Goal: Find contact information: Find contact information

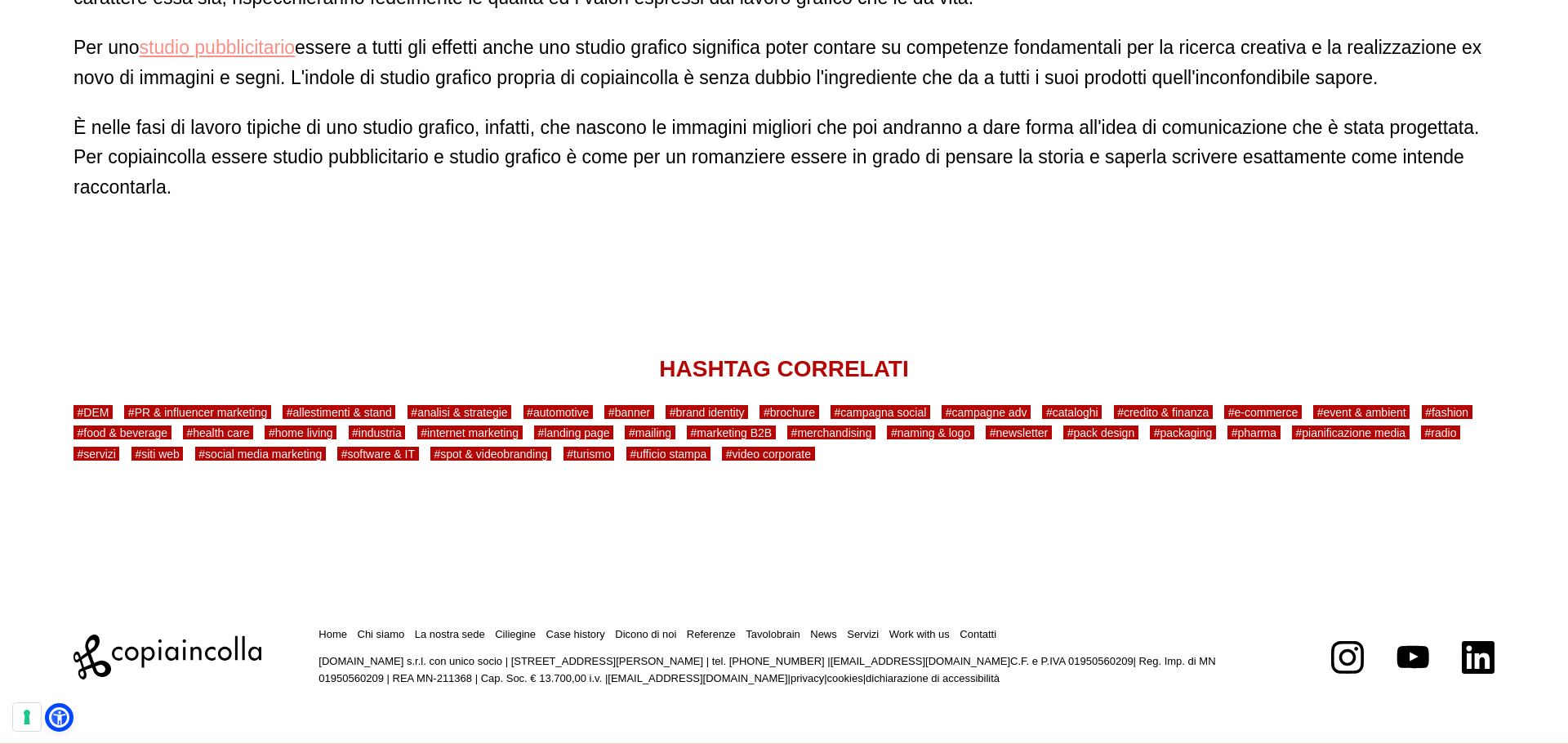
scroll to position [1810, 0]
click at [965, 633] on link "Contatti" at bounding box center [978, 633] width 37 height 12
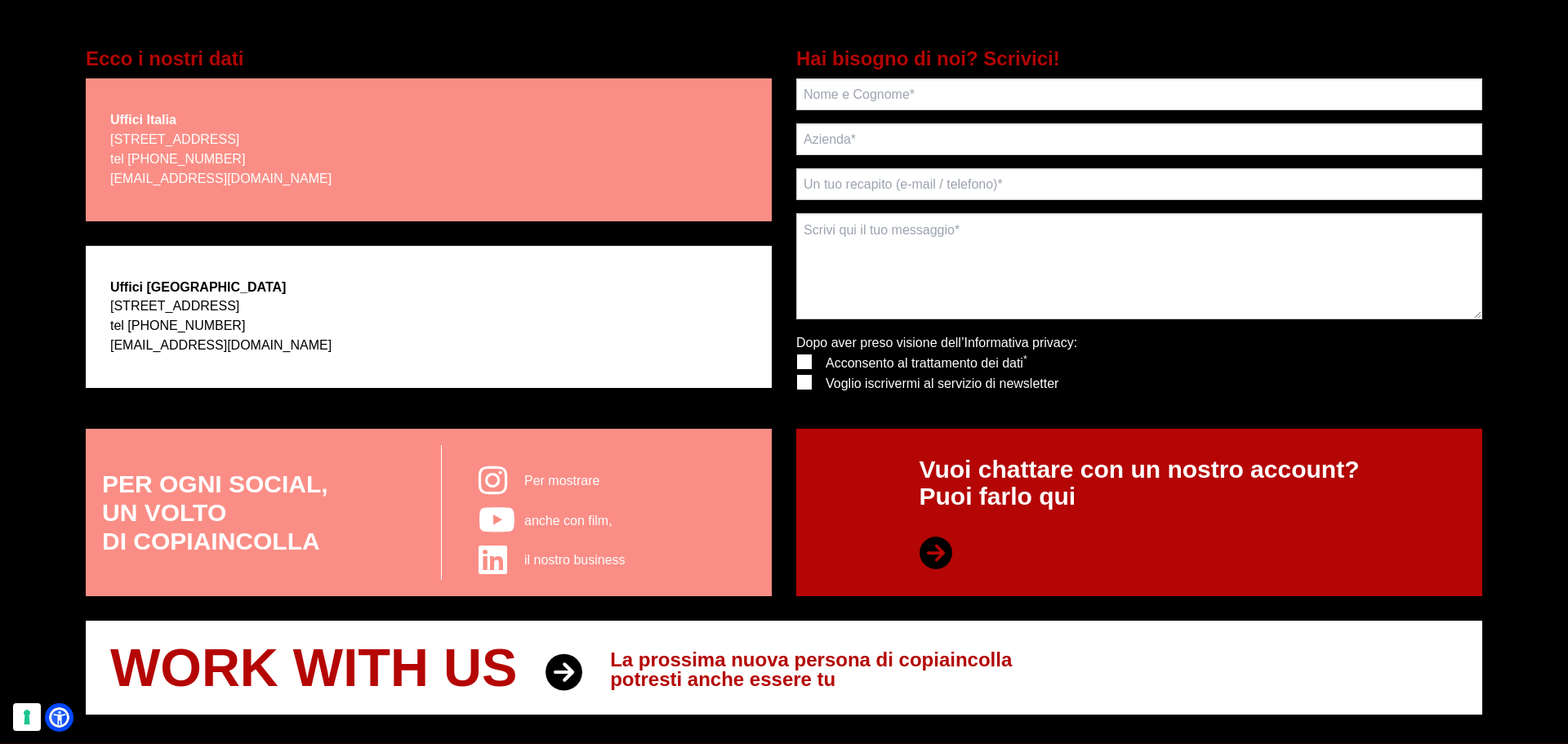
scroll to position [408, 0]
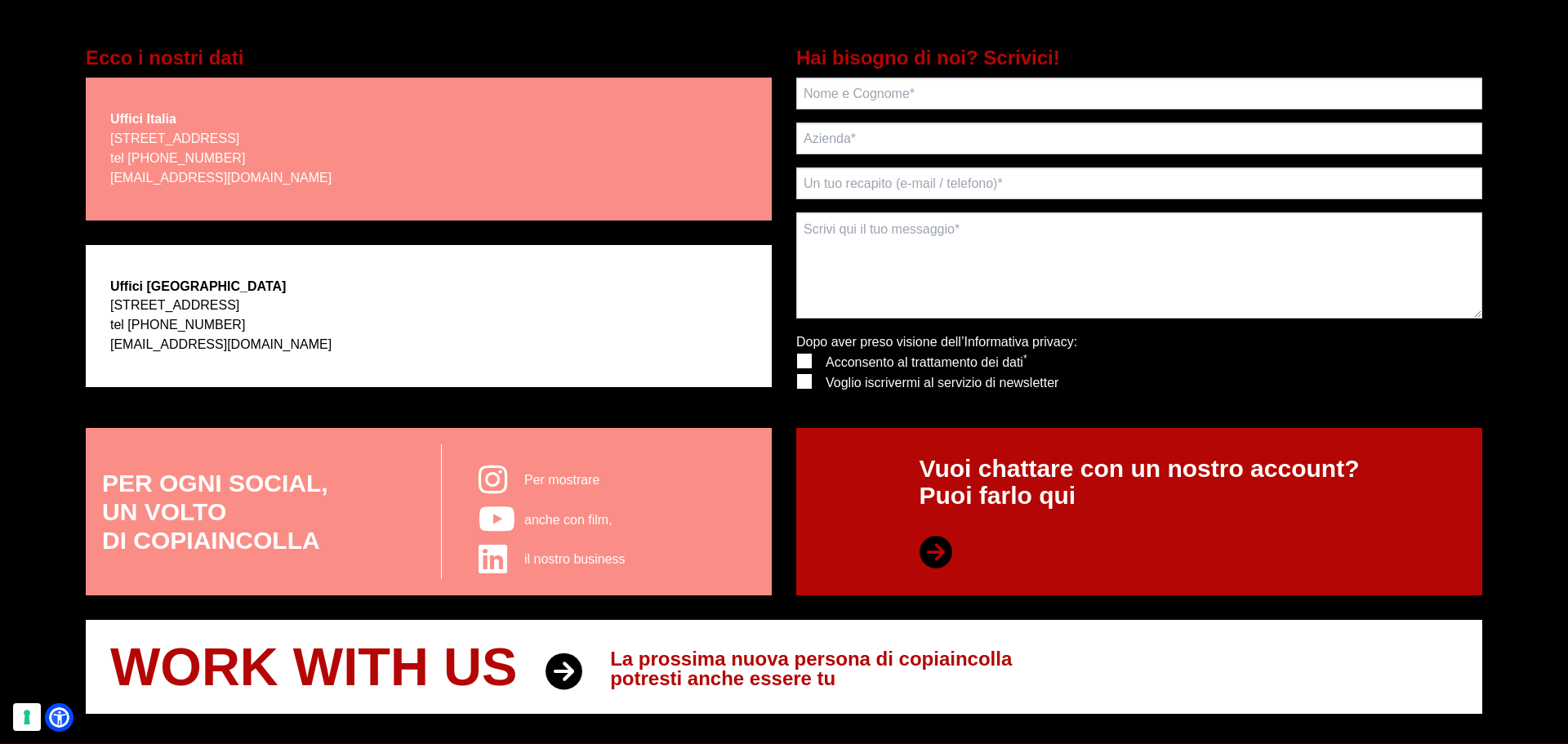
click at [251, 302] on p "[STREET_ADDRESS] tel [PHONE_NUMBER] [EMAIL_ADDRESS][DOMAIN_NAME]" at bounding box center [221, 325] width 222 height 59
click at [101, 289] on div "Uffici [GEOGRAPHIC_DATA] [STREET_ADDRESS] tel [PHONE_NUMBER] [EMAIL_ADDRESS][DO…" at bounding box center [429, 316] width 686 height 142
click at [151, 302] on p "7083 Hollywood Blvd- Los Angeles, CA 90028 tel +1 310 3101797 writeto@copiainco…" at bounding box center [221, 325] width 222 height 59
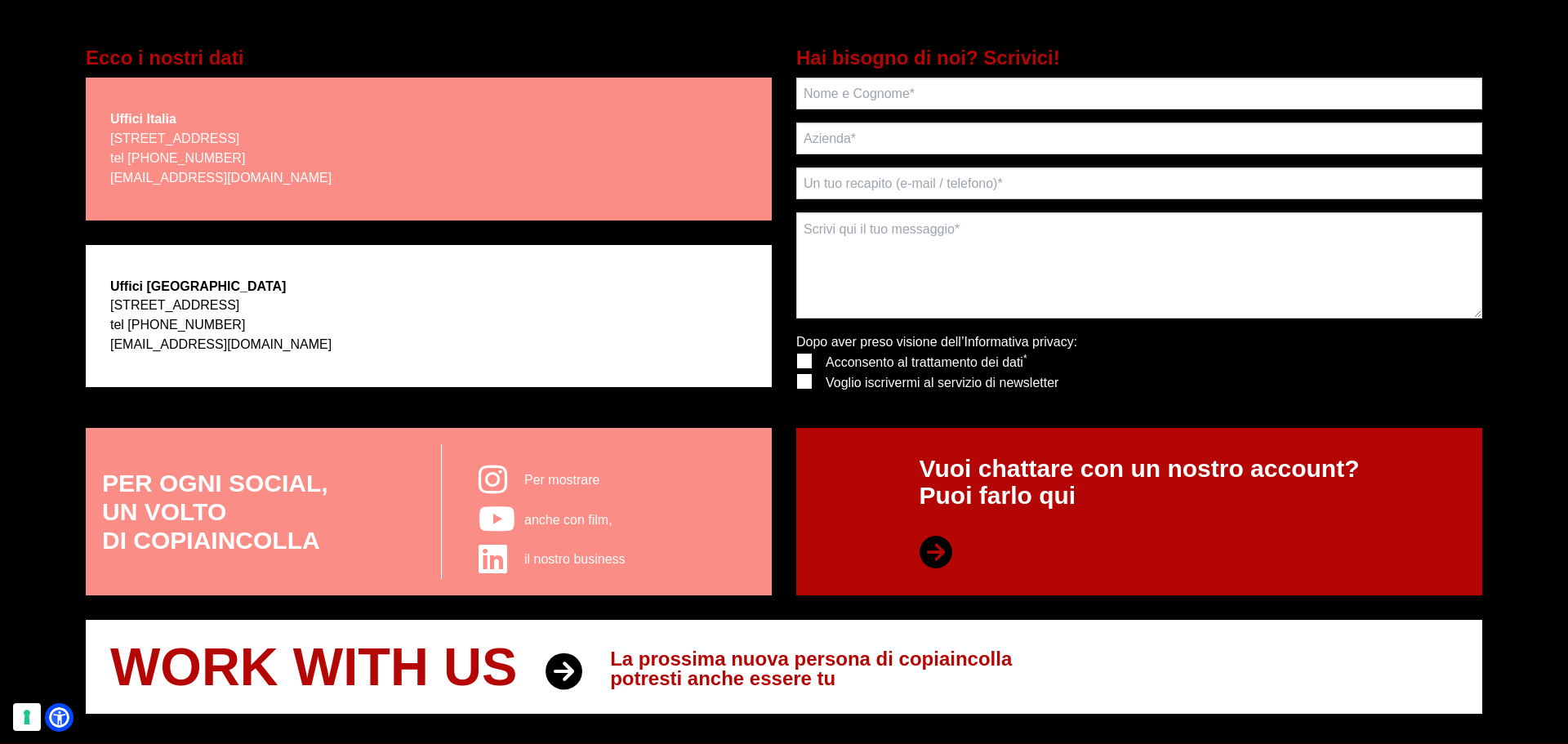
copy p "7083 Hollywood Blvd- Los Angeles, CA 90028"
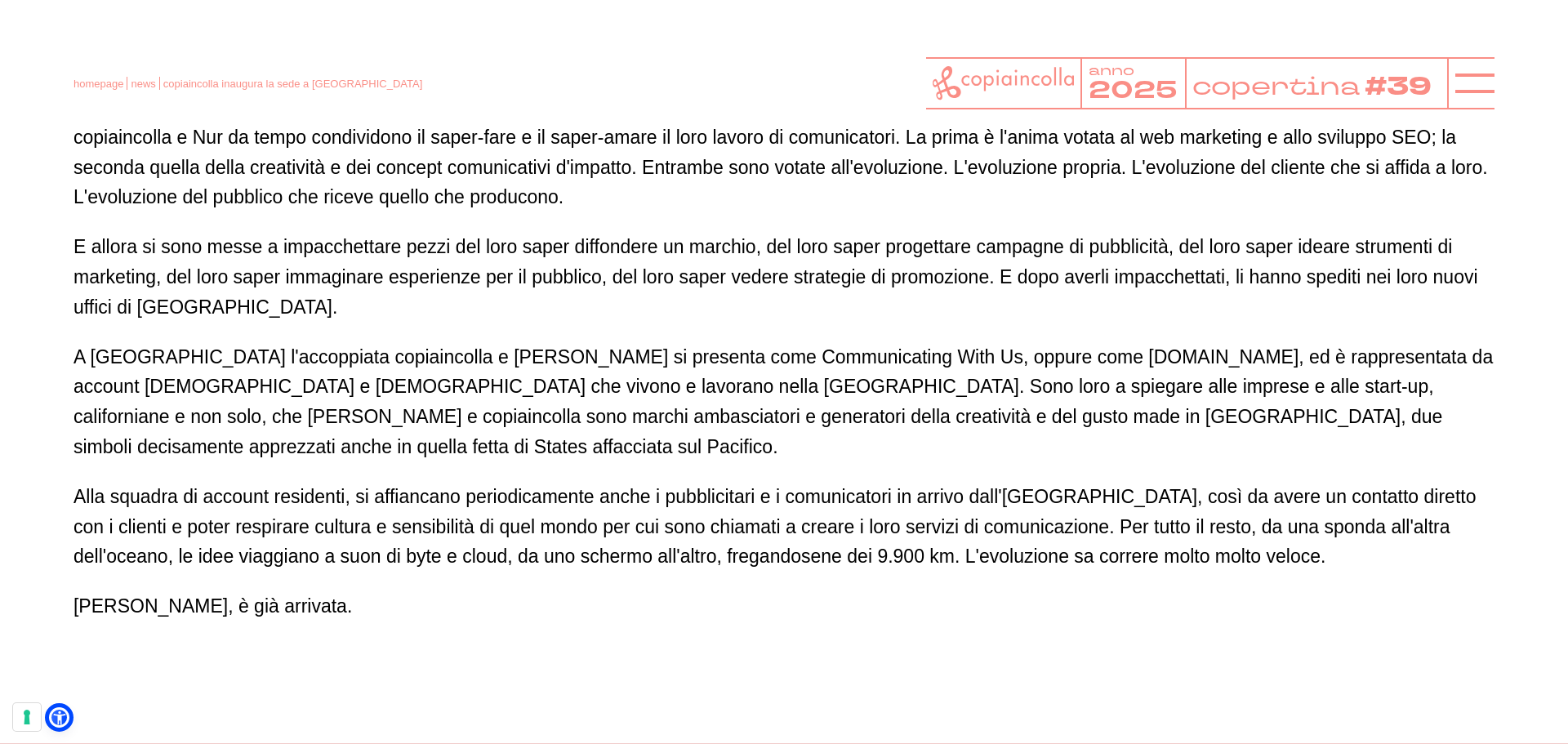
scroll to position [1061, 0]
click at [348, 145] on p "copiaincolla e Nur da tempo condividono il saper-fare e il saper-amare il loro …" at bounding box center [784, 168] width 1421 height 90
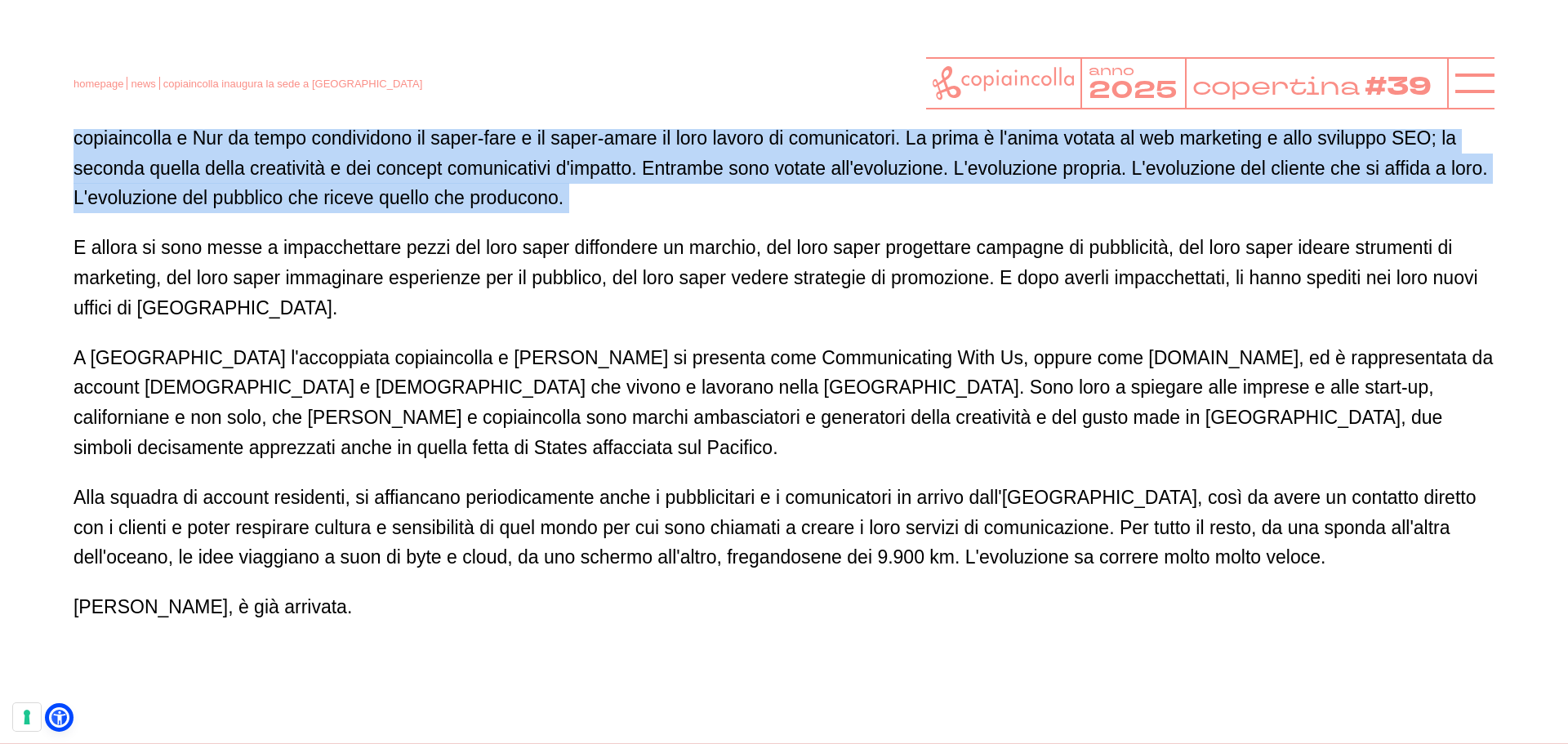
click at [348, 145] on p "copiaincolla e Nur da tempo condividono il saper-fare e il saper-amare il loro …" at bounding box center [784, 168] width 1421 height 90
click at [334, 144] on p "copiaincolla e Nur da tempo condividono il saper-fare e il saper-amare il loro …" at bounding box center [784, 168] width 1421 height 90
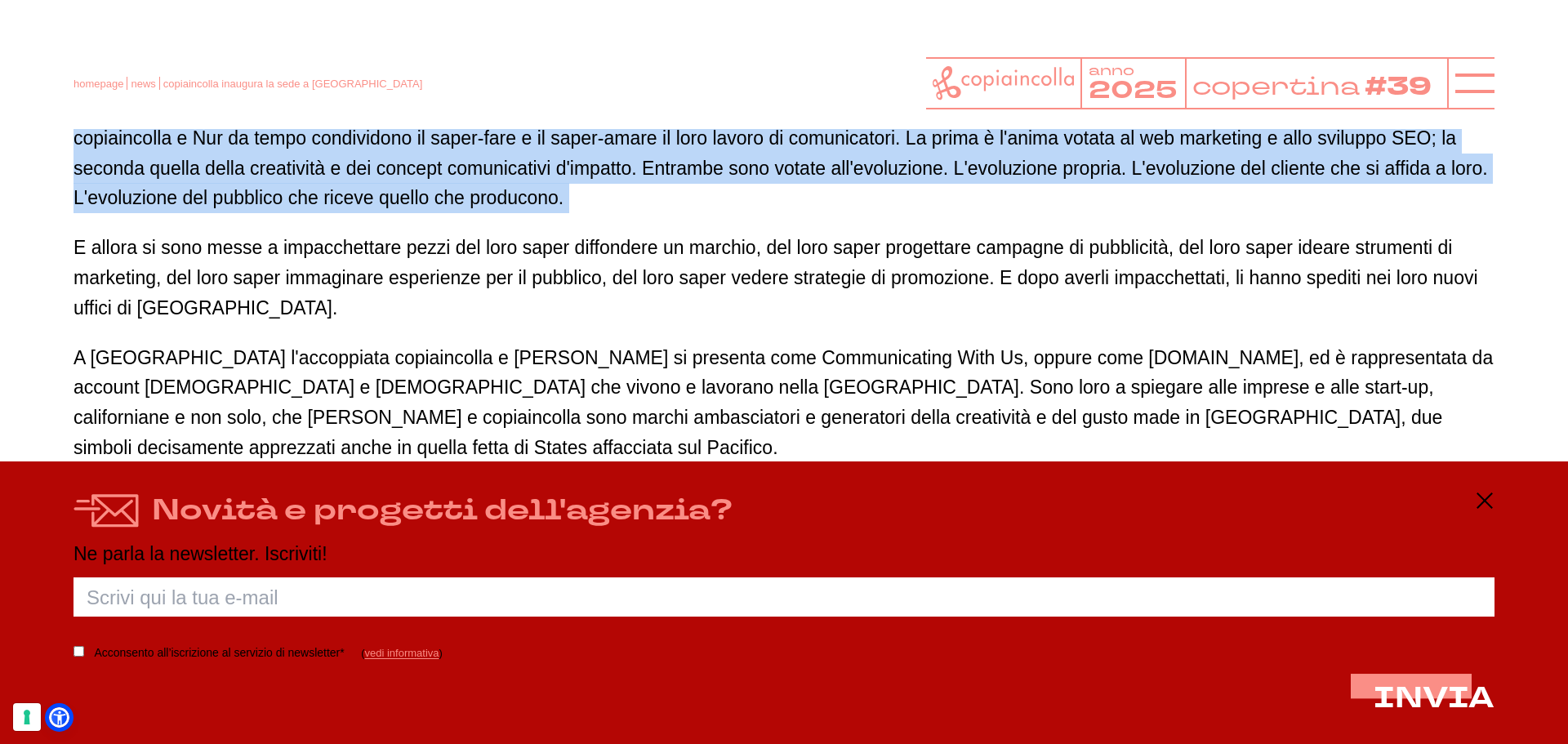
click at [425, 140] on p "copiaincolla e Nur da tempo condividono il saper-fare e il saper-amare il loro …" at bounding box center [784, 168] width 1421 height 90
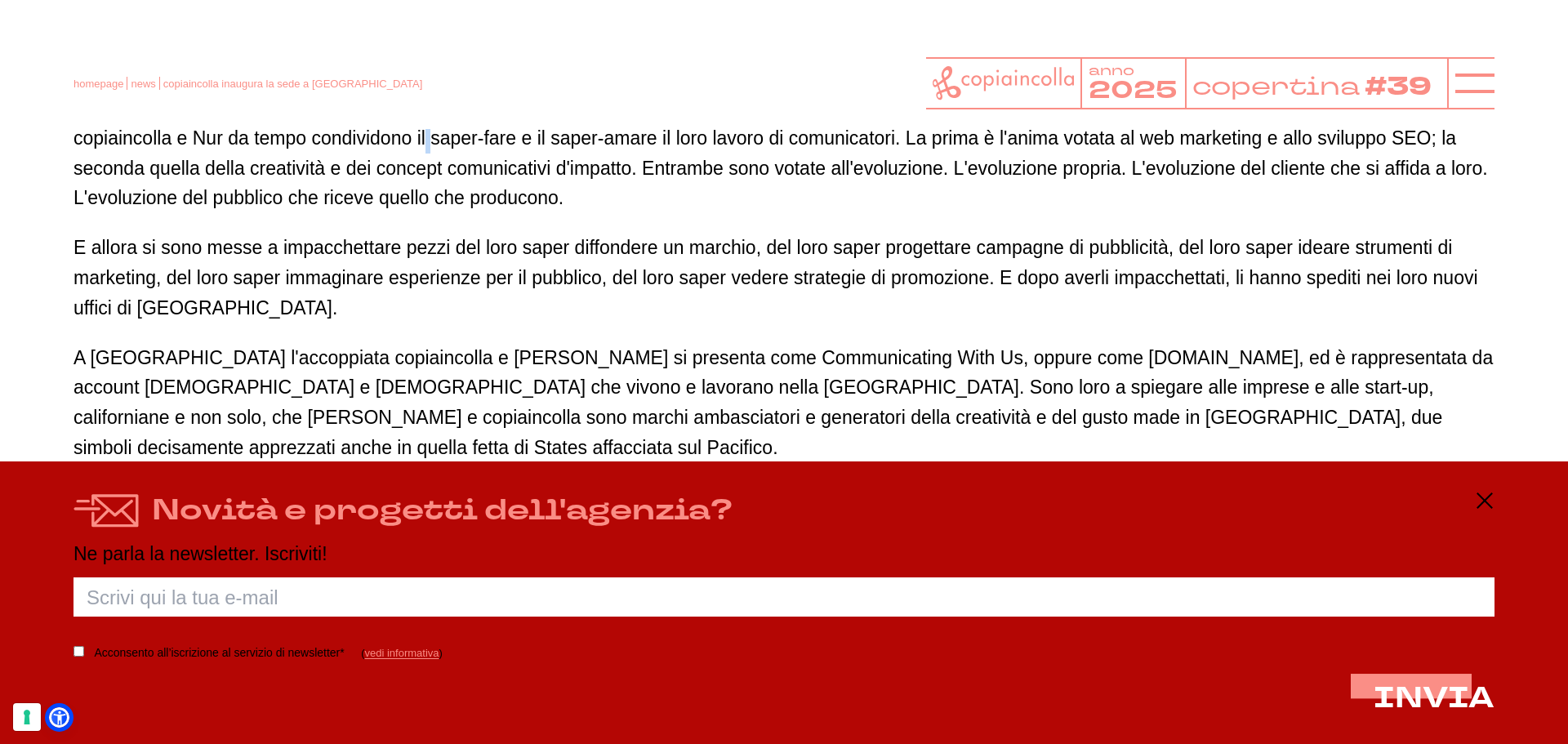
click at [425, 140] on p "copiaincolla e Nur da tempo condividono il saper-fare e il saper-amare il loro …" at bounding box center [784, 168] width 1421 height 90
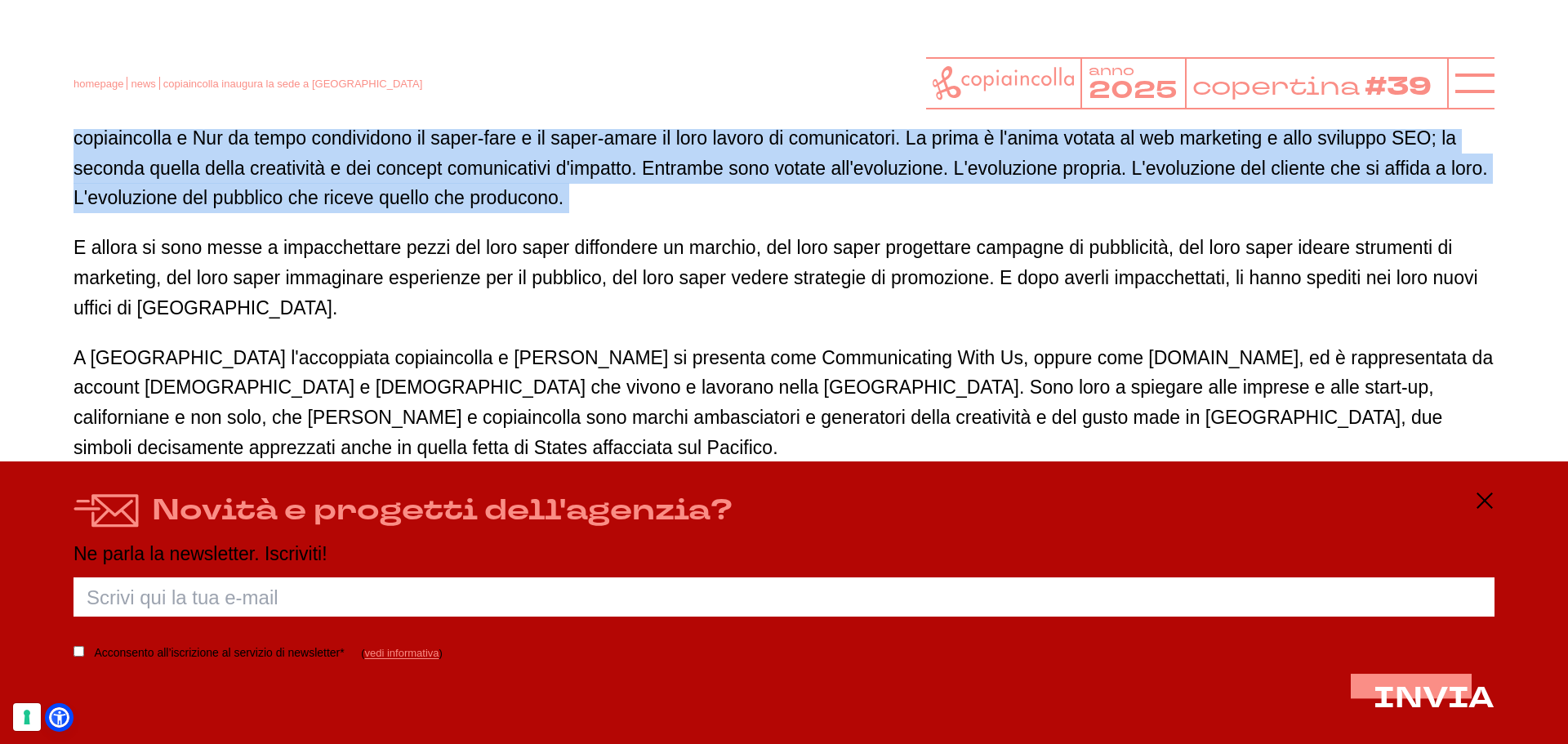
click at [425, 140] on p "copiaincolla e Nur da tempo condividono il saper-fare e il saper-amare il loro …" at bounding box center [784, 168] width 1421 height 90
click at [428, 139] on p "copiaincolla e Nur da tempo condividono il saper-fare e il saper-amare il loro …" at bounding box center [784, 168] width 1421 height 90
click at [548, 171] on p "copiaincolla e Nur da tempo condividono il saper-fare e il saper-amare il loro …" at bounding box center [784, 168] width 1421 height 90
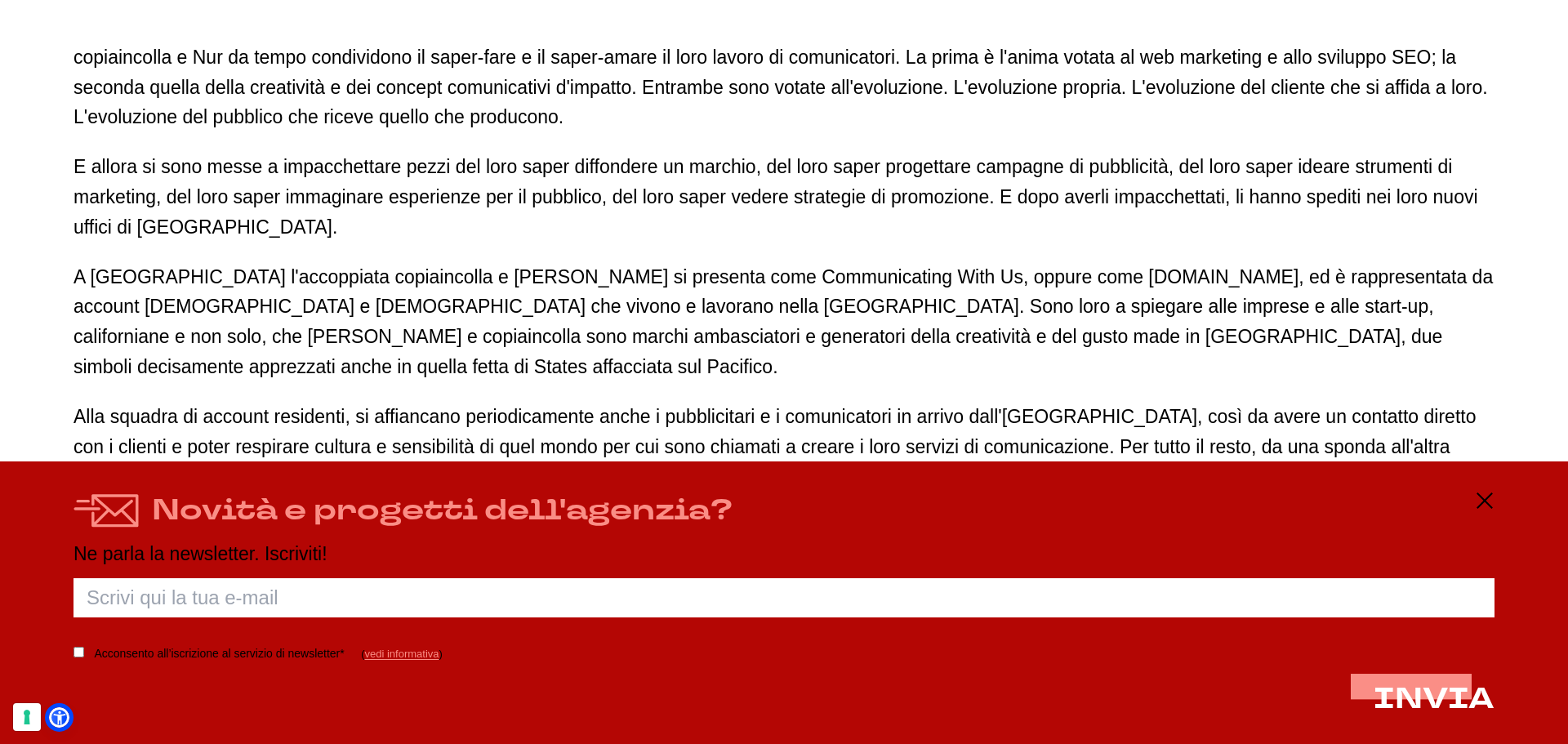
scroll to position [1143, 0]
drag, startPoint x: 458, startPoint y: 298, endPoint x: 564, endPoint y: 299, distance: 106.0
click at [564, 299] on p "A Los Angeles l'accoppiata copiaincolla e Nur si presenta come Communicating Wi…" at bounding box center [784, 321] width 1421 height 120
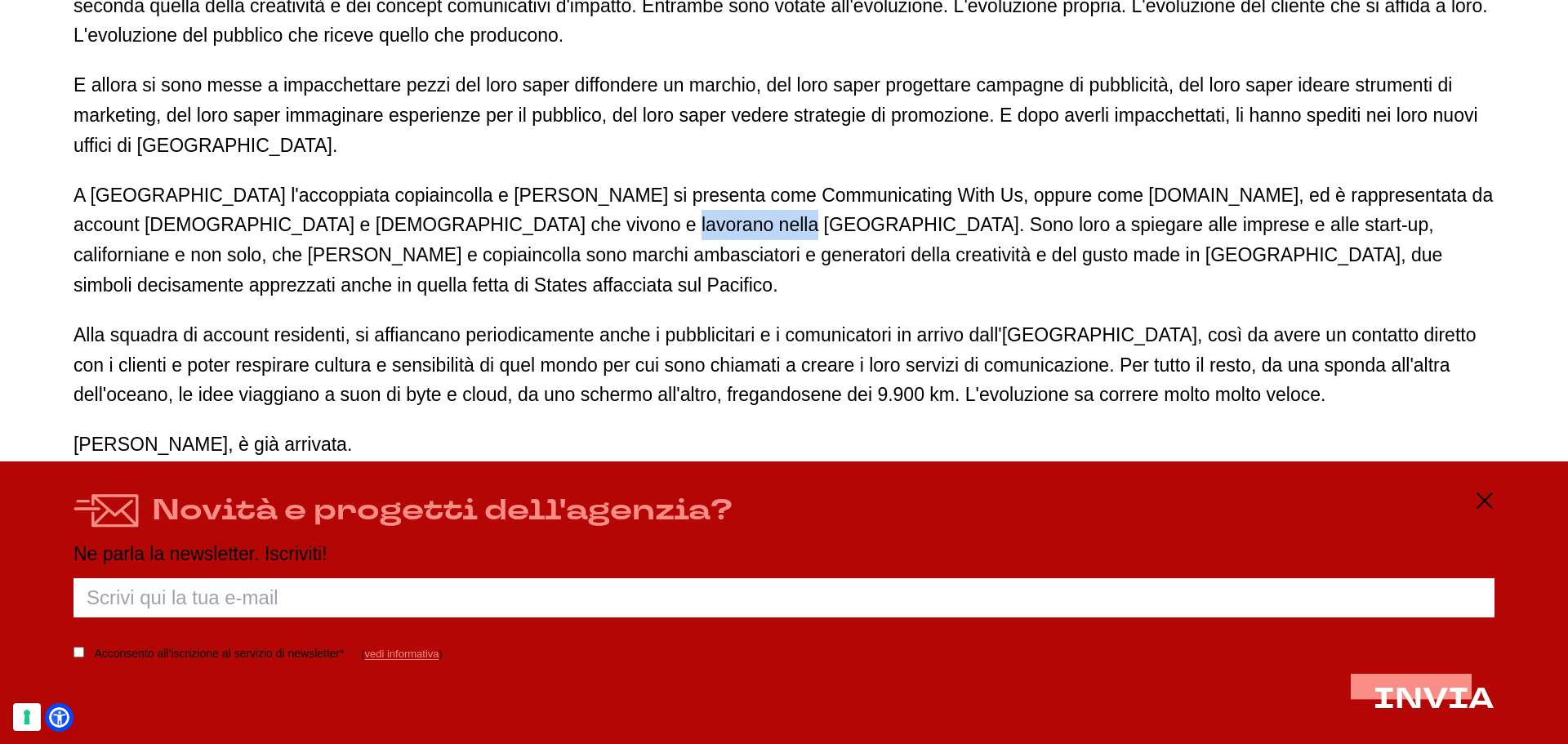
scroll to position [1225, 0]
click at [573, 319] on p "Alla squadra di account residenti, si affiancano periodicamente anche i pubblic…" at bounding box center [784, 363] width 1421 height 90
click at [565, 319] on p "Alla squadra di account residenti, si affiancano periodicamente anche i pubblic…" at bounding box center [784, 363] width 1421 height 90
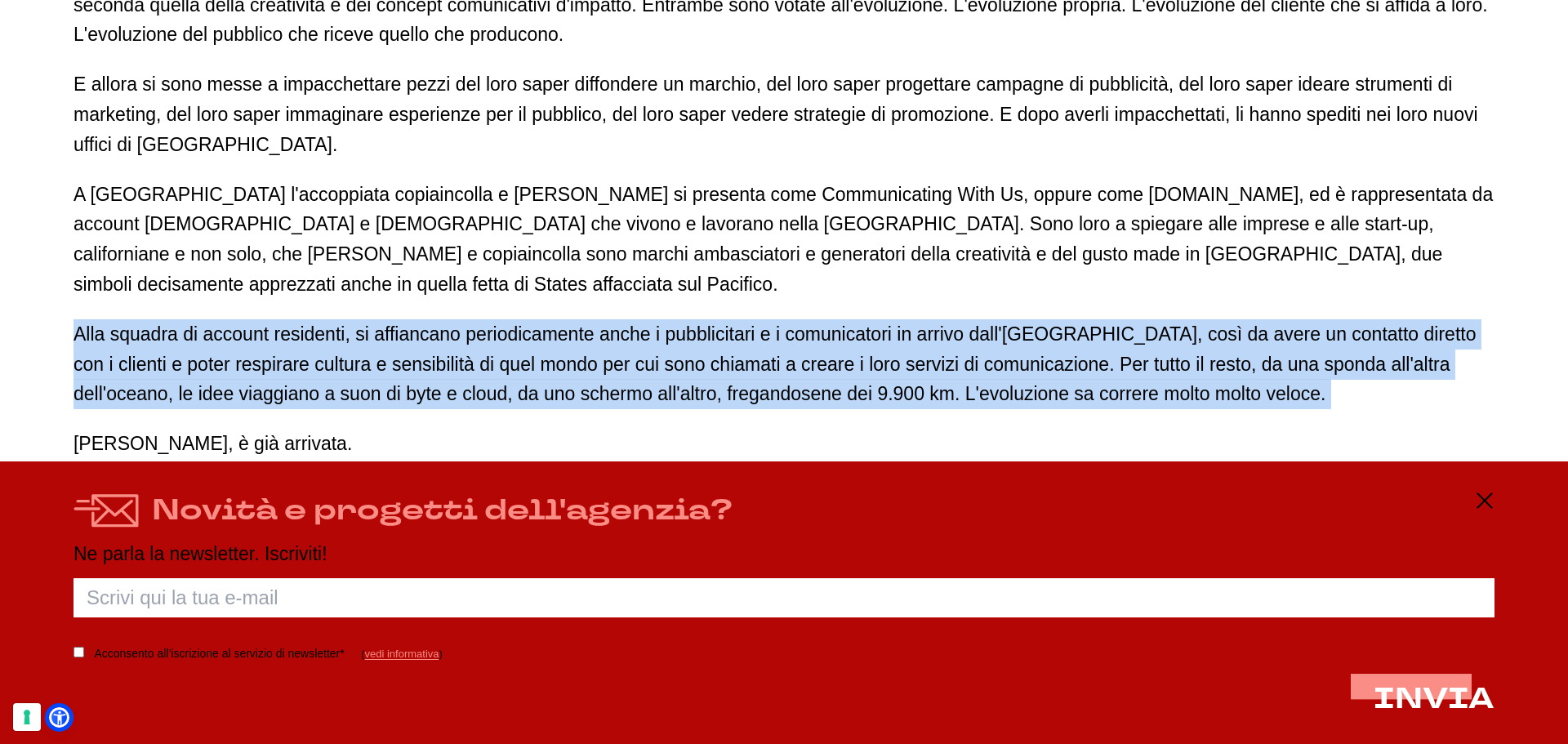
click at [565, 319] on p "Alla squadra di account residenti, si affiancano periodicamente anche i pubblic…" at bounding box center [784, 363] width 1421 height 90
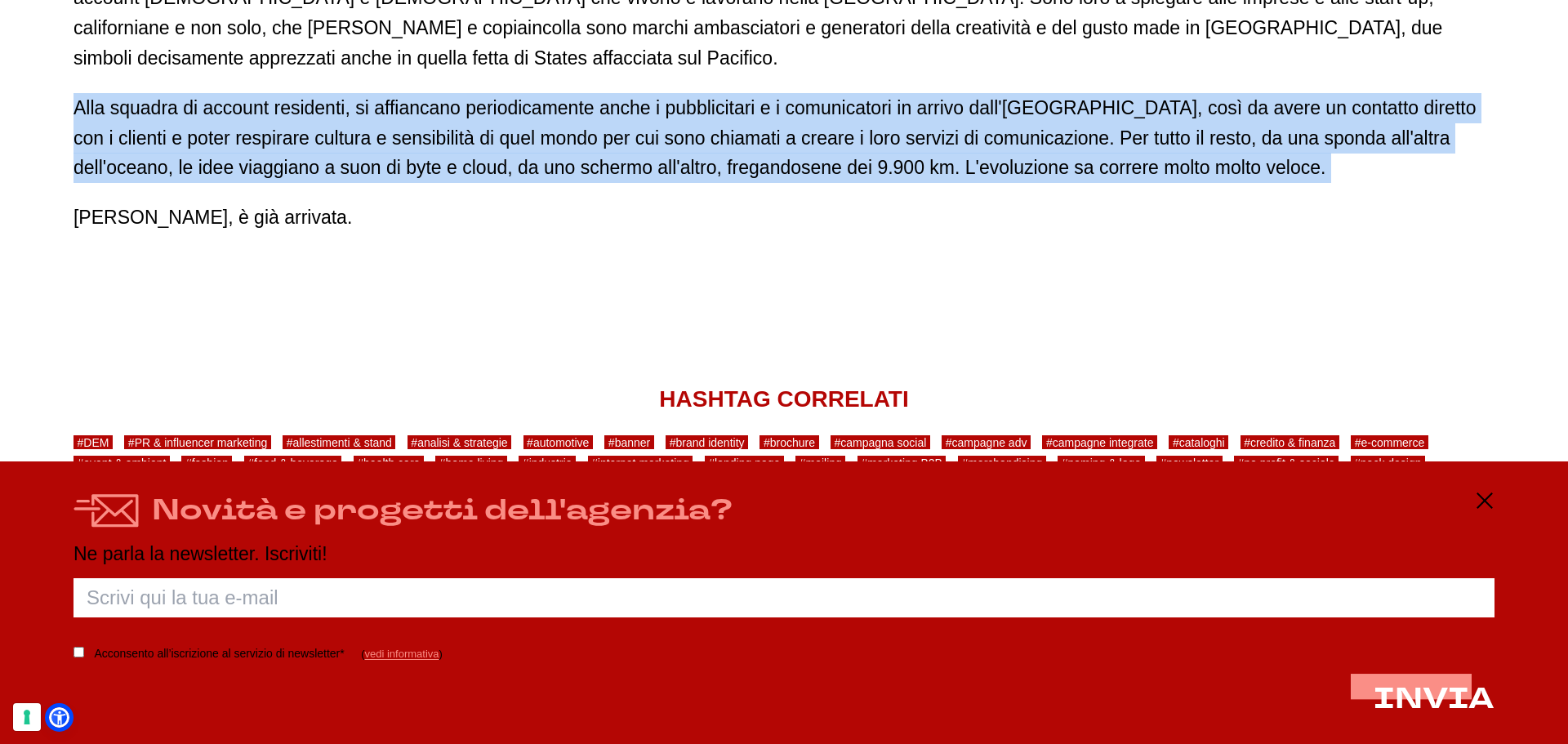
scroll to position [1451, 0]
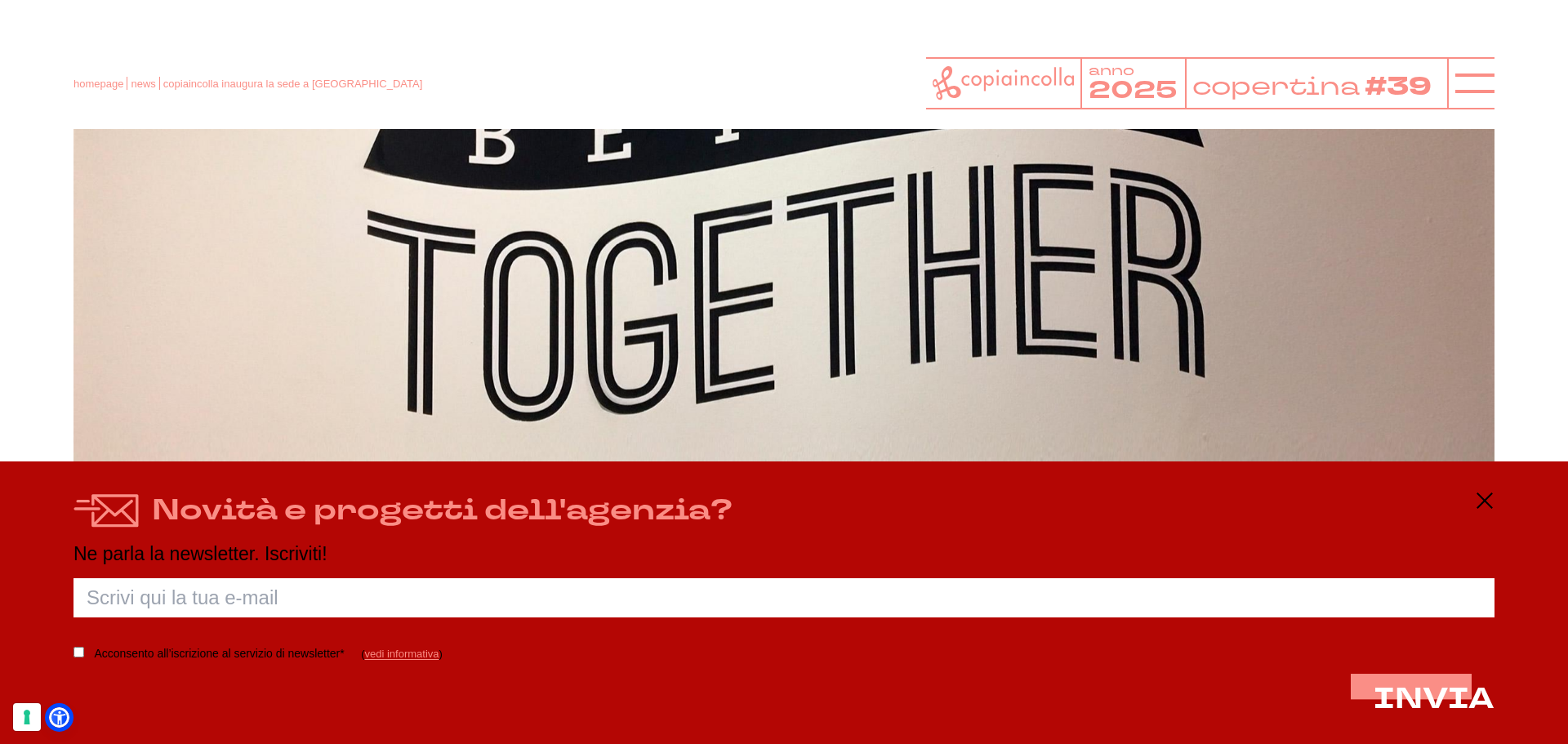
click at [1474, 492] on div "Novità e progetti dell'agenzia?" at bounding box center [784, 511] width 1421 height 40
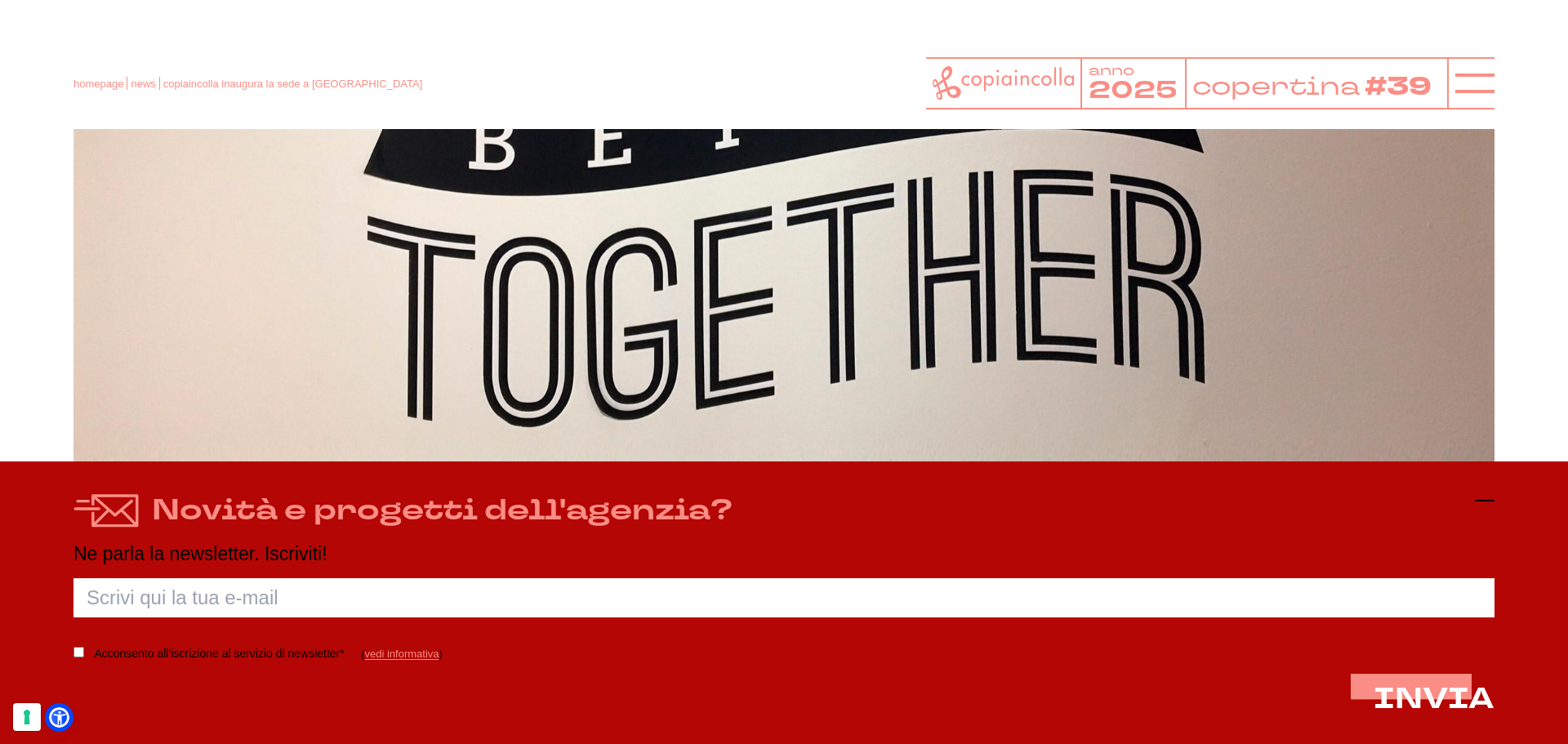
click at [1481, 496] on icon at bounding box center [1484, 500] width 20 height 20
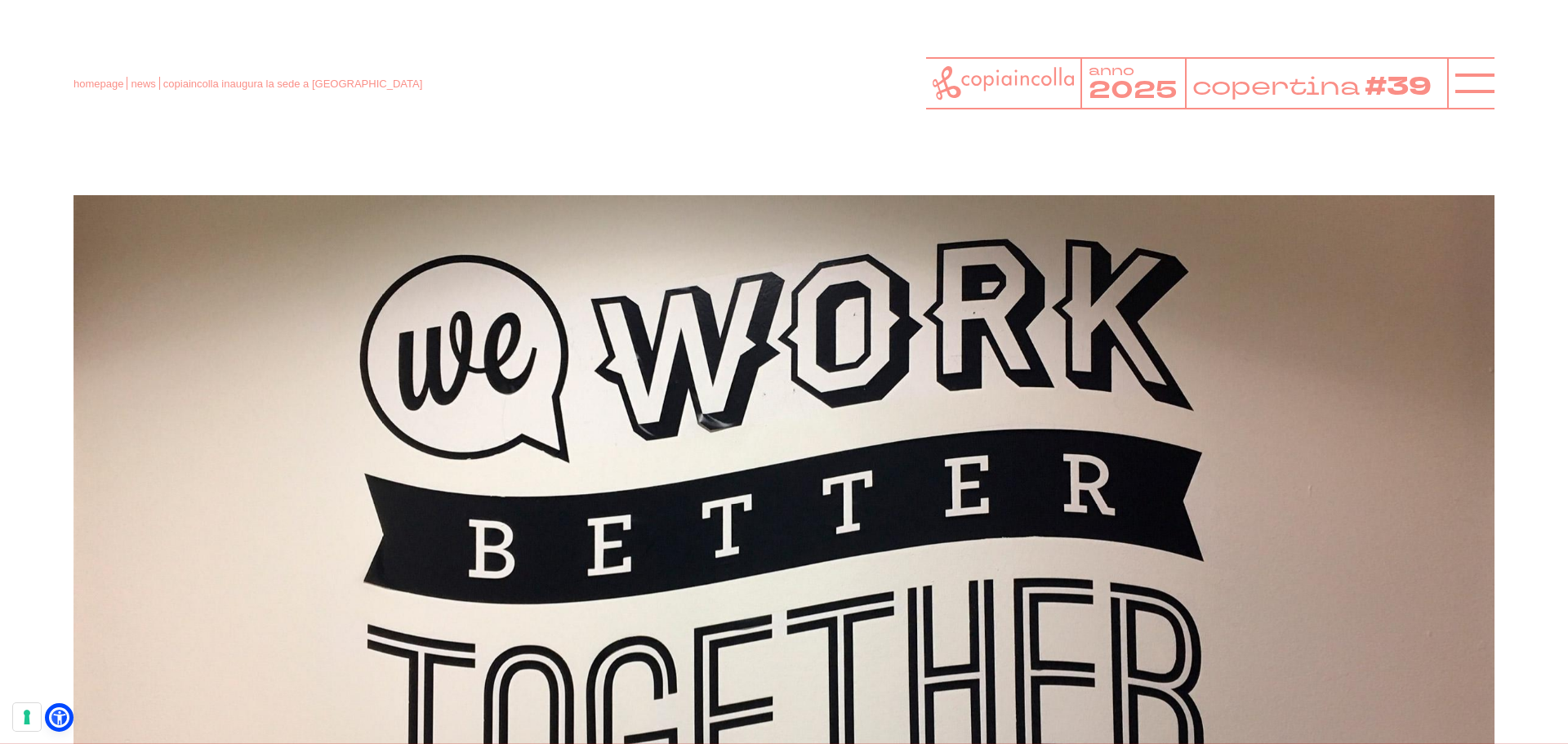
scroll to position [0, 0]
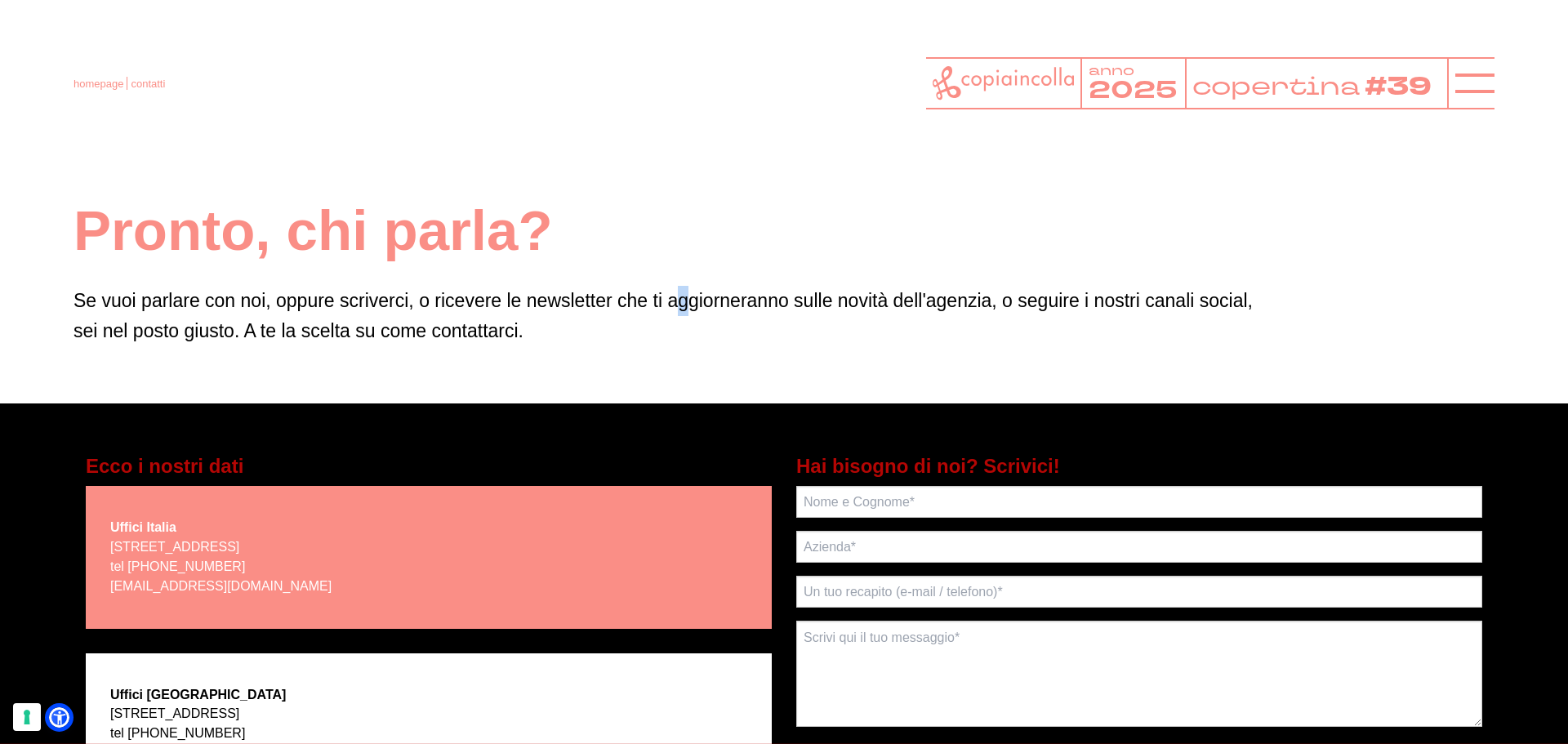
click at [684, 295] on p "Se vuoi parlare con noi, oppure scriverci, o ricevere le newsletter che ti aggi…" at bounding box center [784, 316] width 1421 height 61
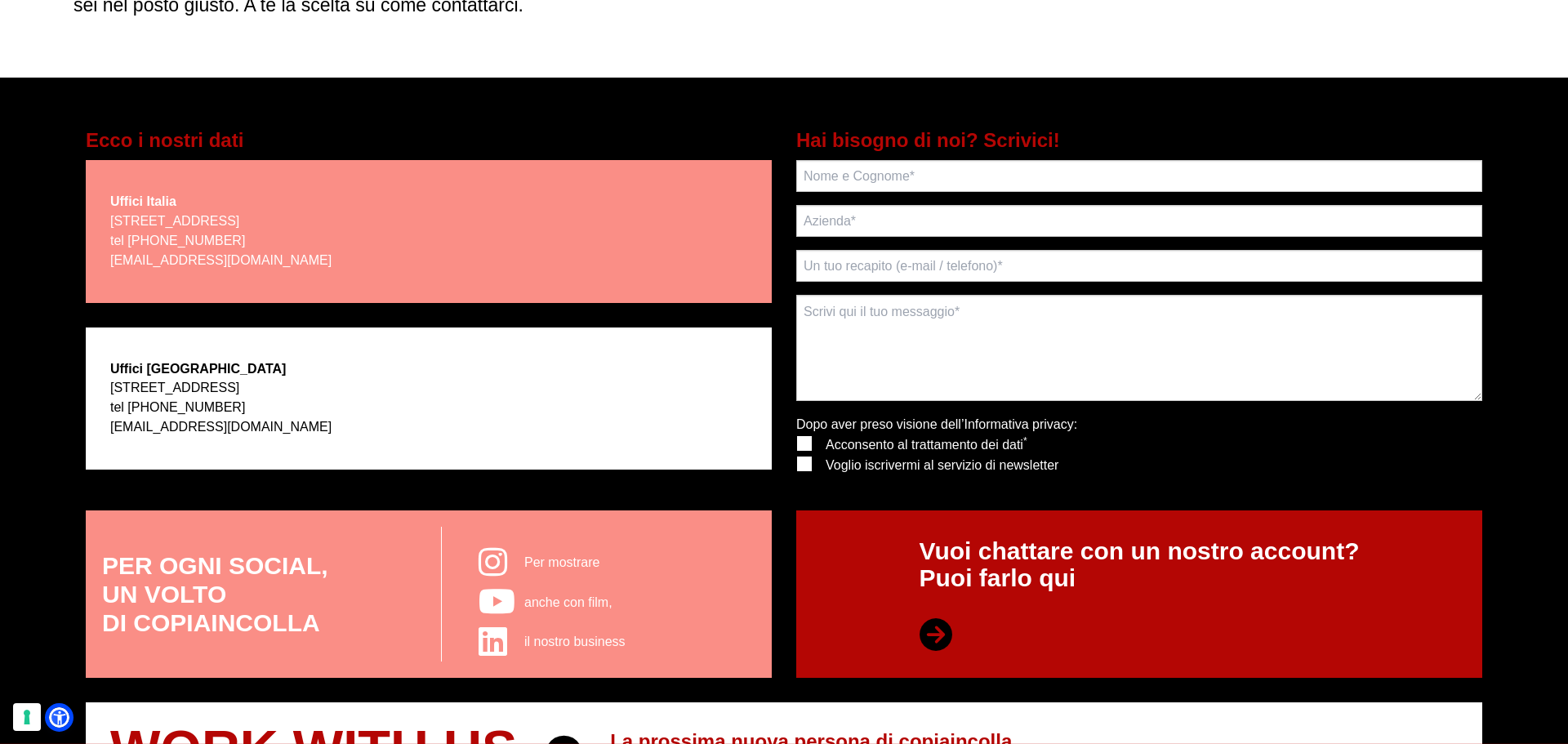
scroll to position [327, 0]
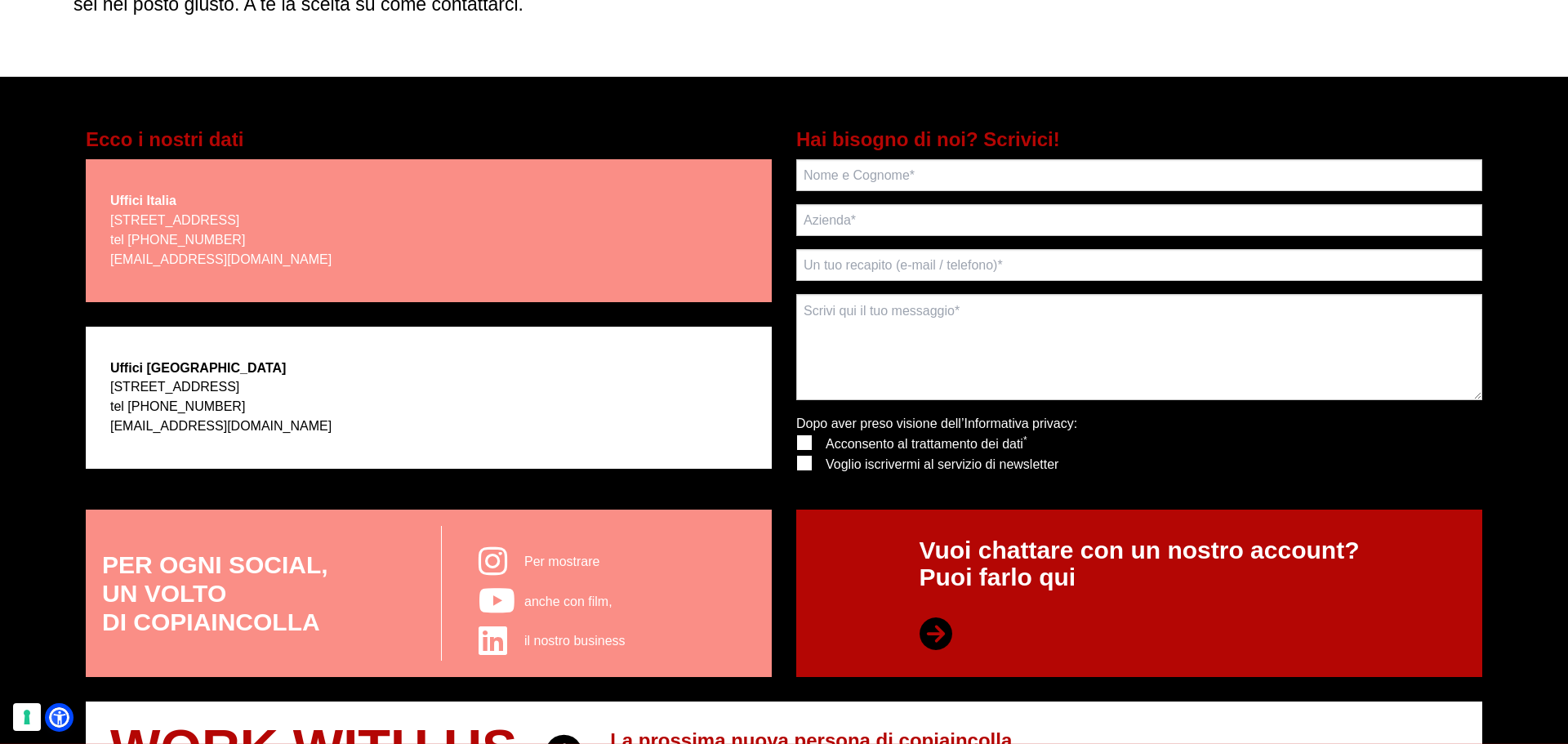
click at [306, 415] on p "7083 Hollywood Blvd- Los Angeles, CA 90028 tel +1 310 3101797 writeto@copiainco…" at bounding box center [221, 406] width 222 height 59
drag, startPoint x: 301, startPoint y: 427, endPoint x: 99, endPoint y: 363, distance: 211.9
click at [99, 363] on div "Uffici USA 7083 Hollywood Blvd- Los Angeles, CA 90028 tel +1 310 3101797 writet…" at bounding box center [429, 398] width 686 height 142
click at [404, 423] on div "Uffici USA 7083 Hollywood Blvd- Los Angeles, CA 90028 tel +1 310 3101797 writet…" at bounding box center [429, 398] width 686 height 142
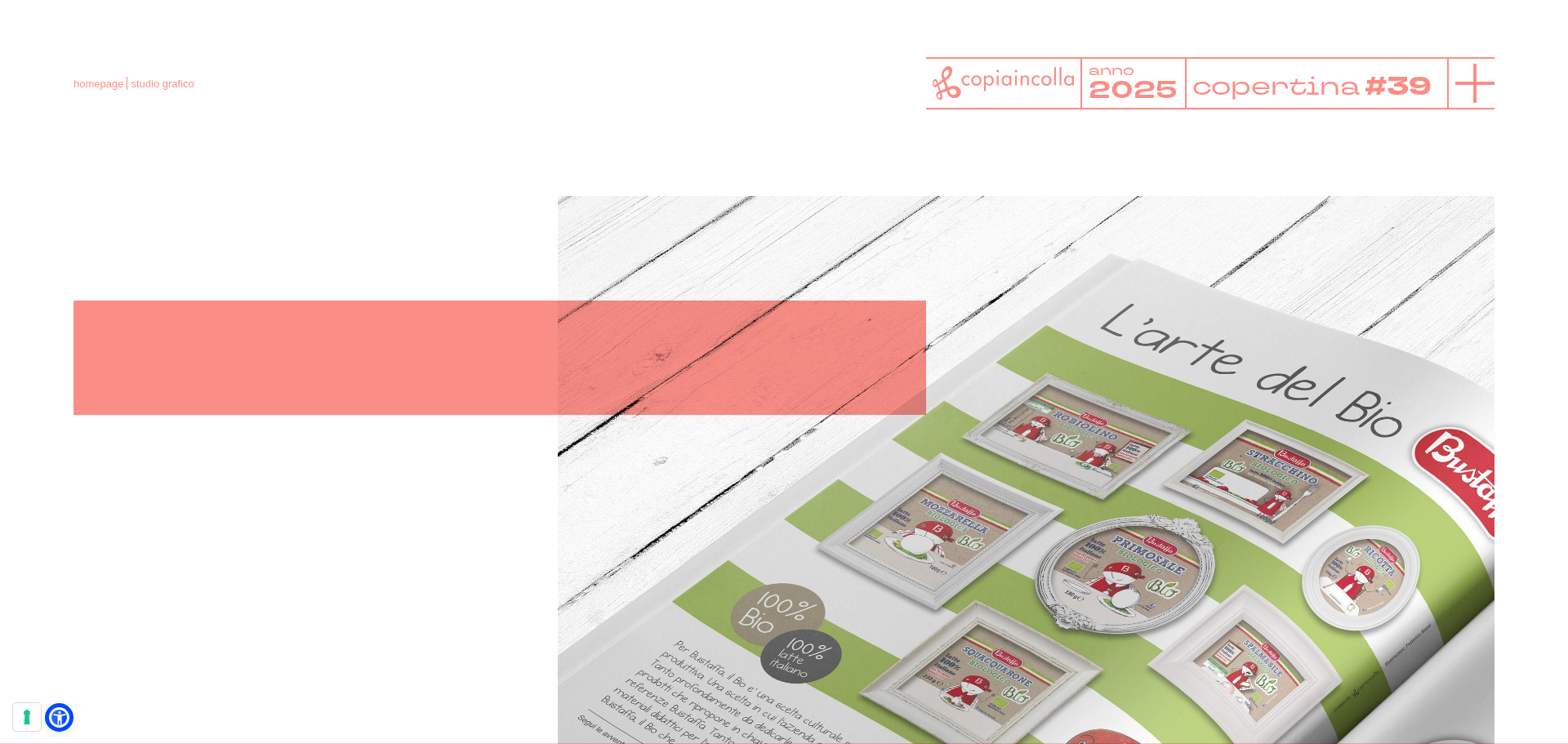
click at [1477, 86] on icon at bounding box center [1475, 83] width 39 height 39
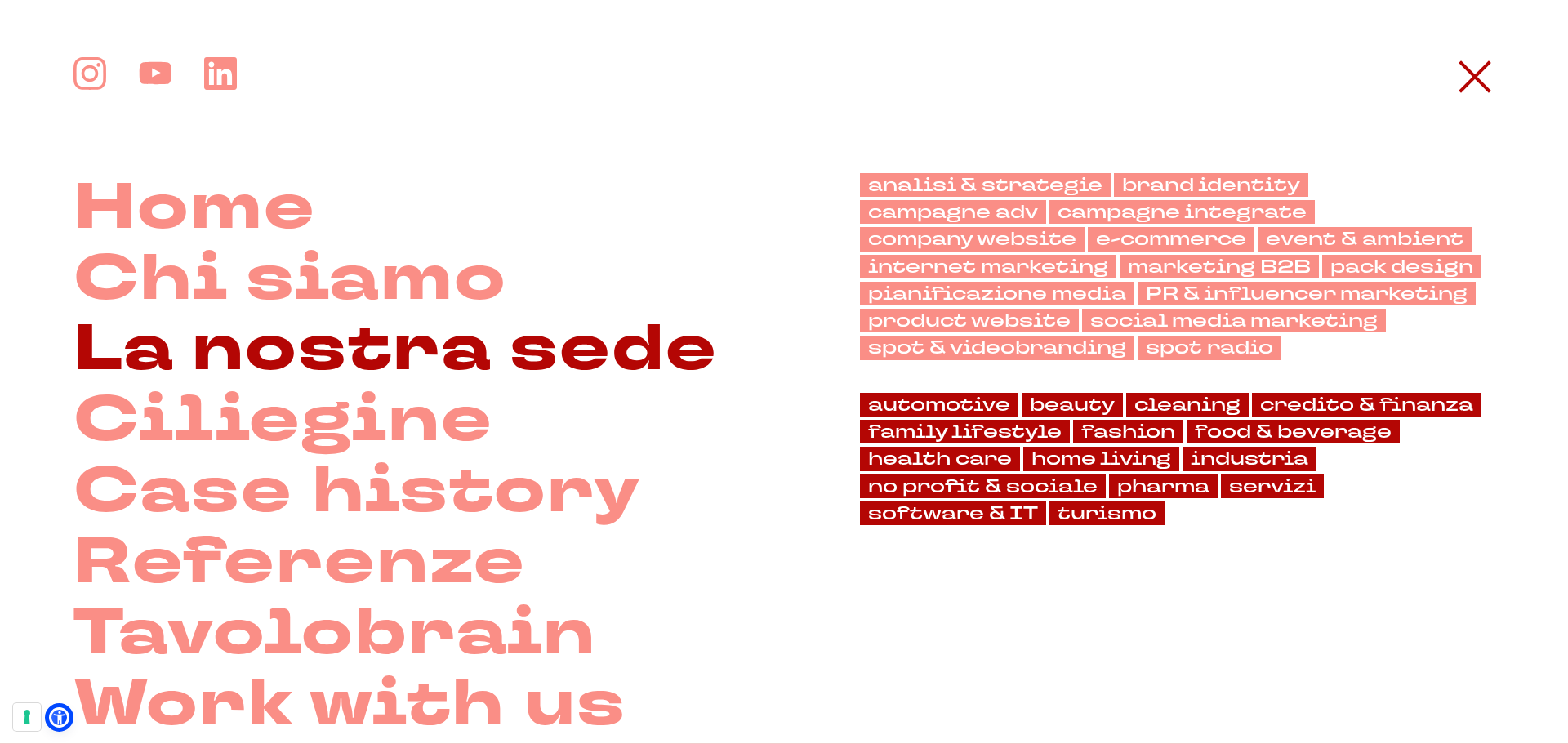
scroll to position [81, 0]
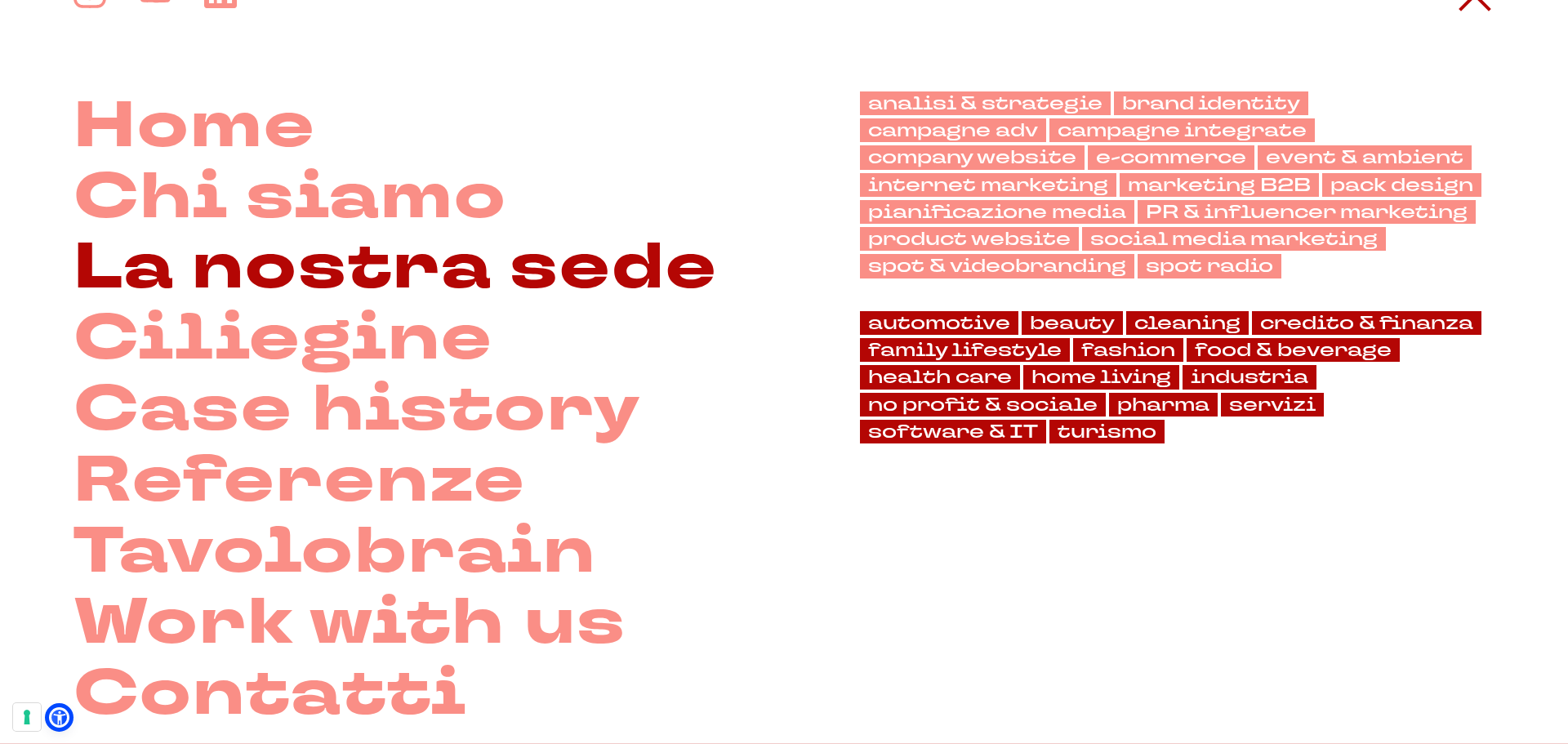
click at [429, 274] on link "La nostra sede" at bounding box center [395, 268] width 644 height 71
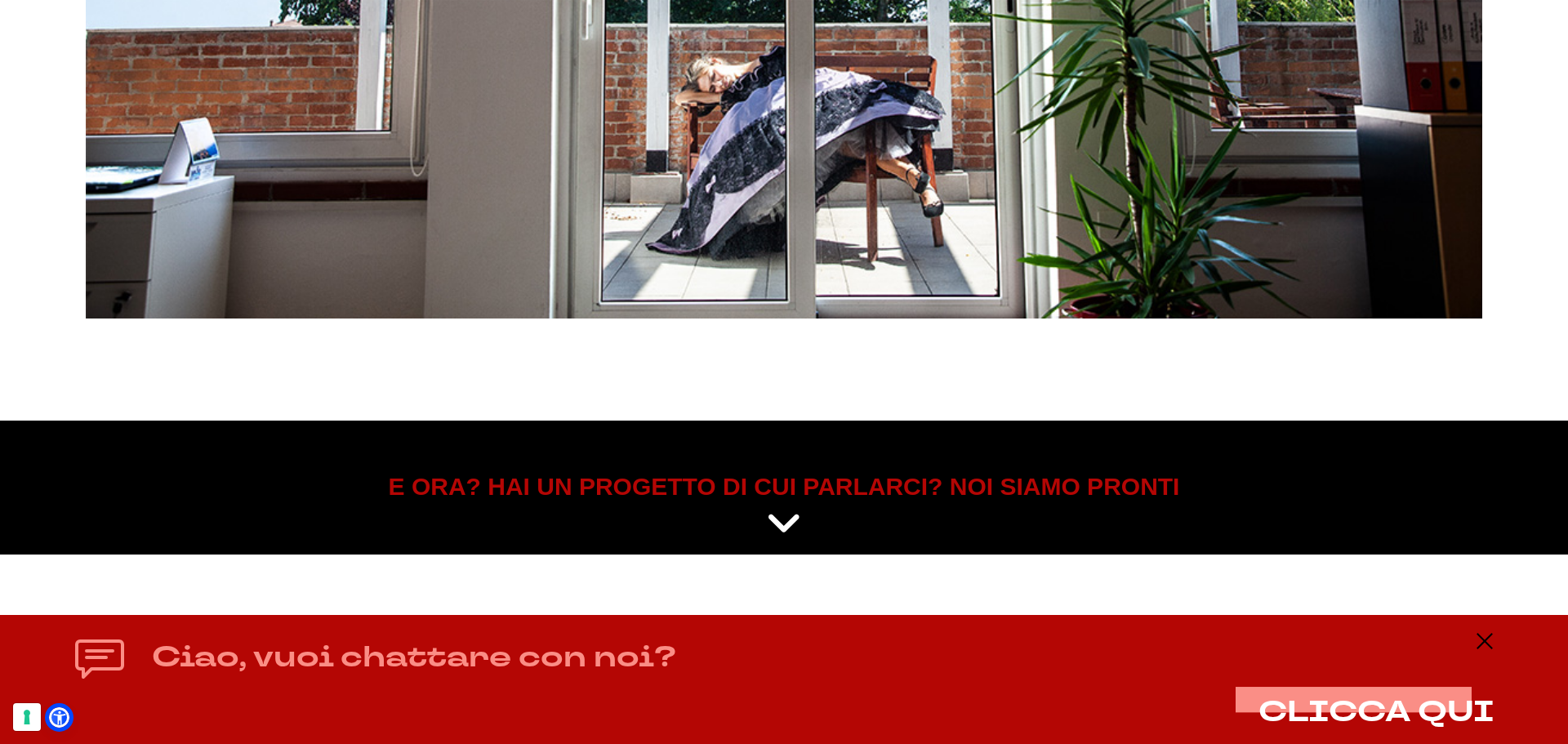
scroll to position [8317, 0]
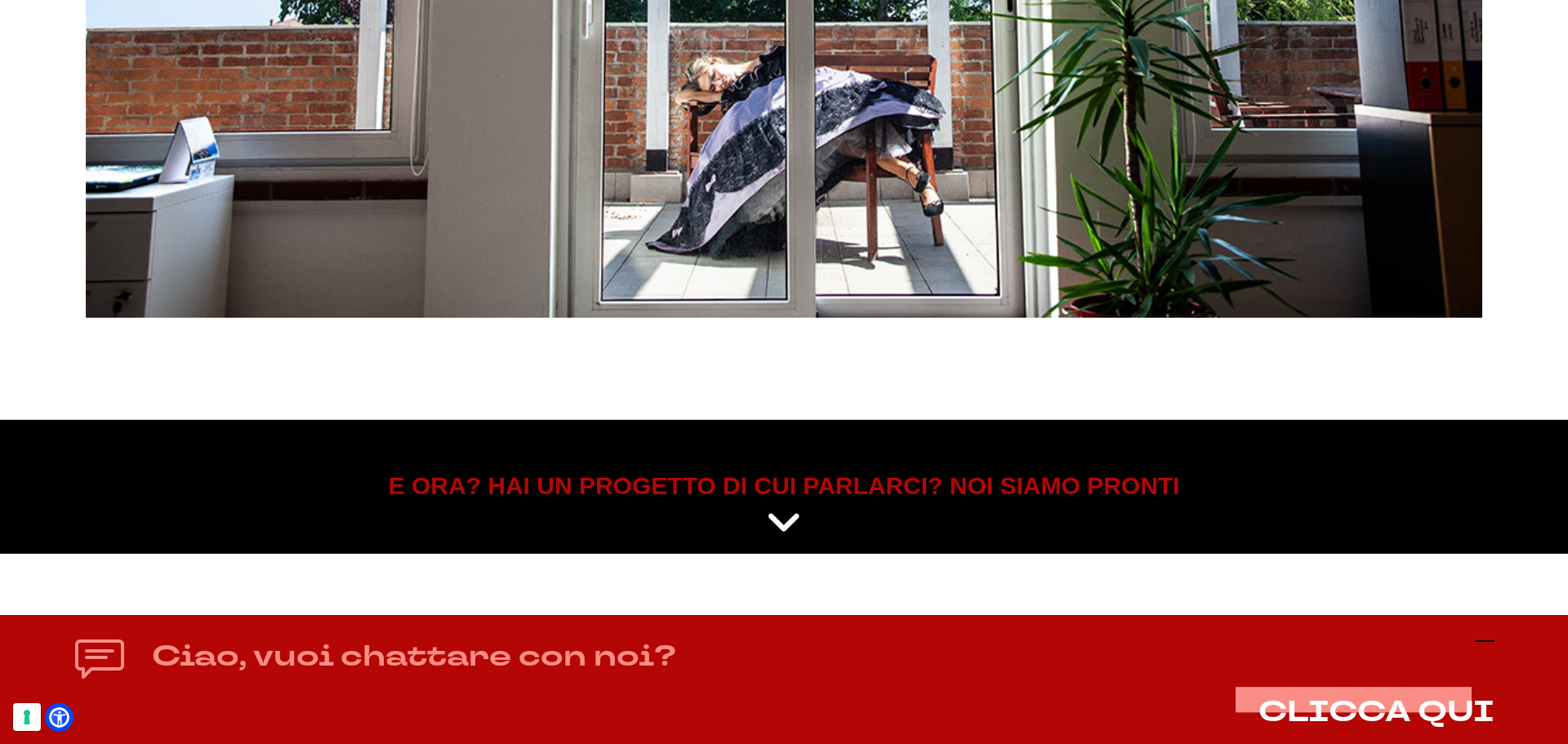
click at [1494, 641] on line at bounding box center [1484, 641] width 20 height 0
